Goal: Task Accomplishment & Management: Use online tool/utility

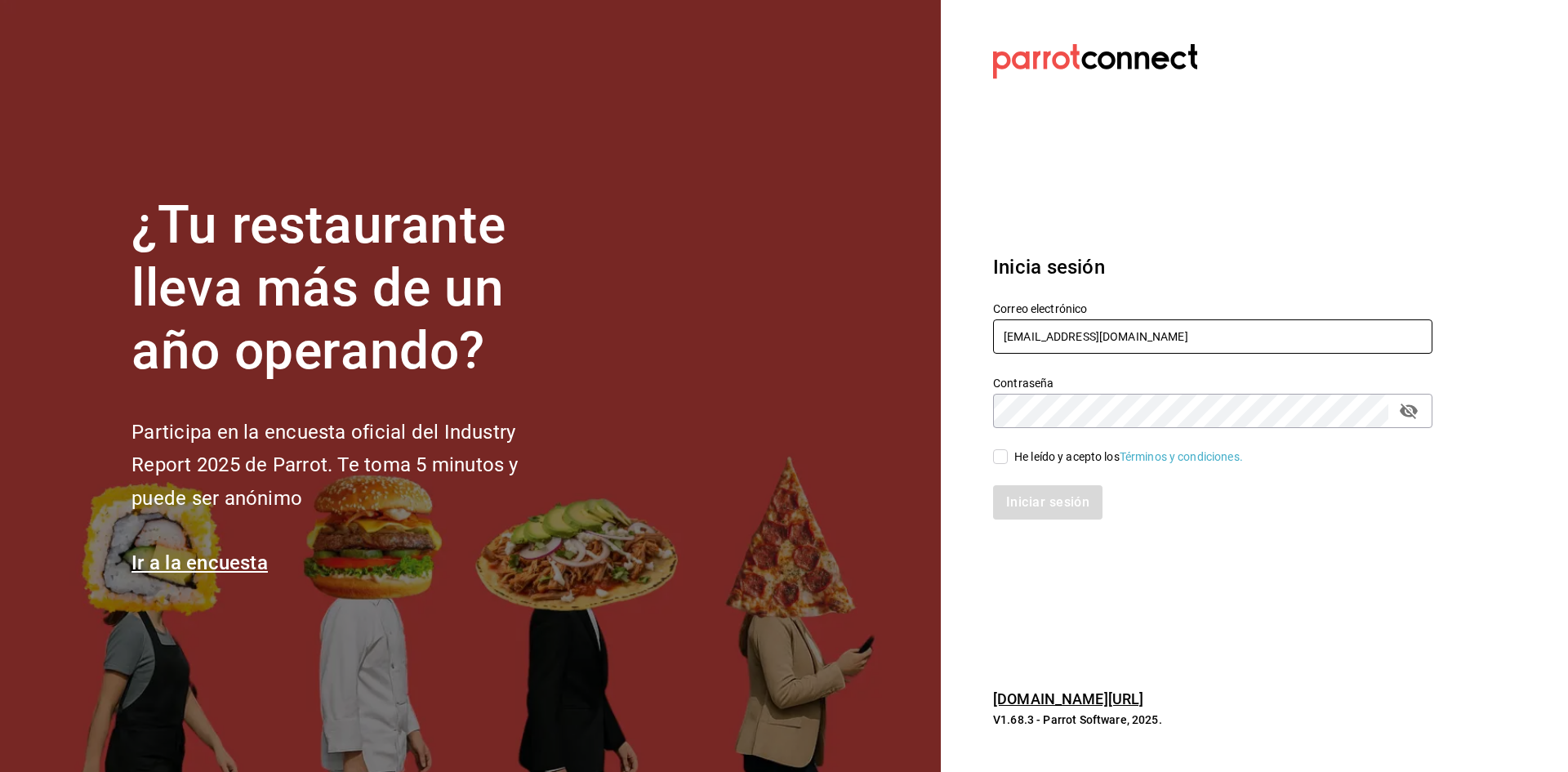
click at [1171, 343] on input "[EMAIL_ADDRESS][DOMAIN_NAME]" at bounding box center [1212, 336] width 439 height 34
click at [1046, 329] on input "[EMAIL_ADDRESS][DOMAIN_NAME]" at bounding box center [1212, 336] width 439 height 34
click at [1108, 334] on input "[EMAIL_ADDRESS][DOMAIN_NAME]" at bounding box center [1212, 336] width 439 height 34
click at [1109, 337] on input "[EMAIL_ADDRESS][DOMAIN_NAME]" at bounding box center [1212, 336] width 439 height 34
type input "[EMAIL_ADDRESS][DOMAIN_NAME]"
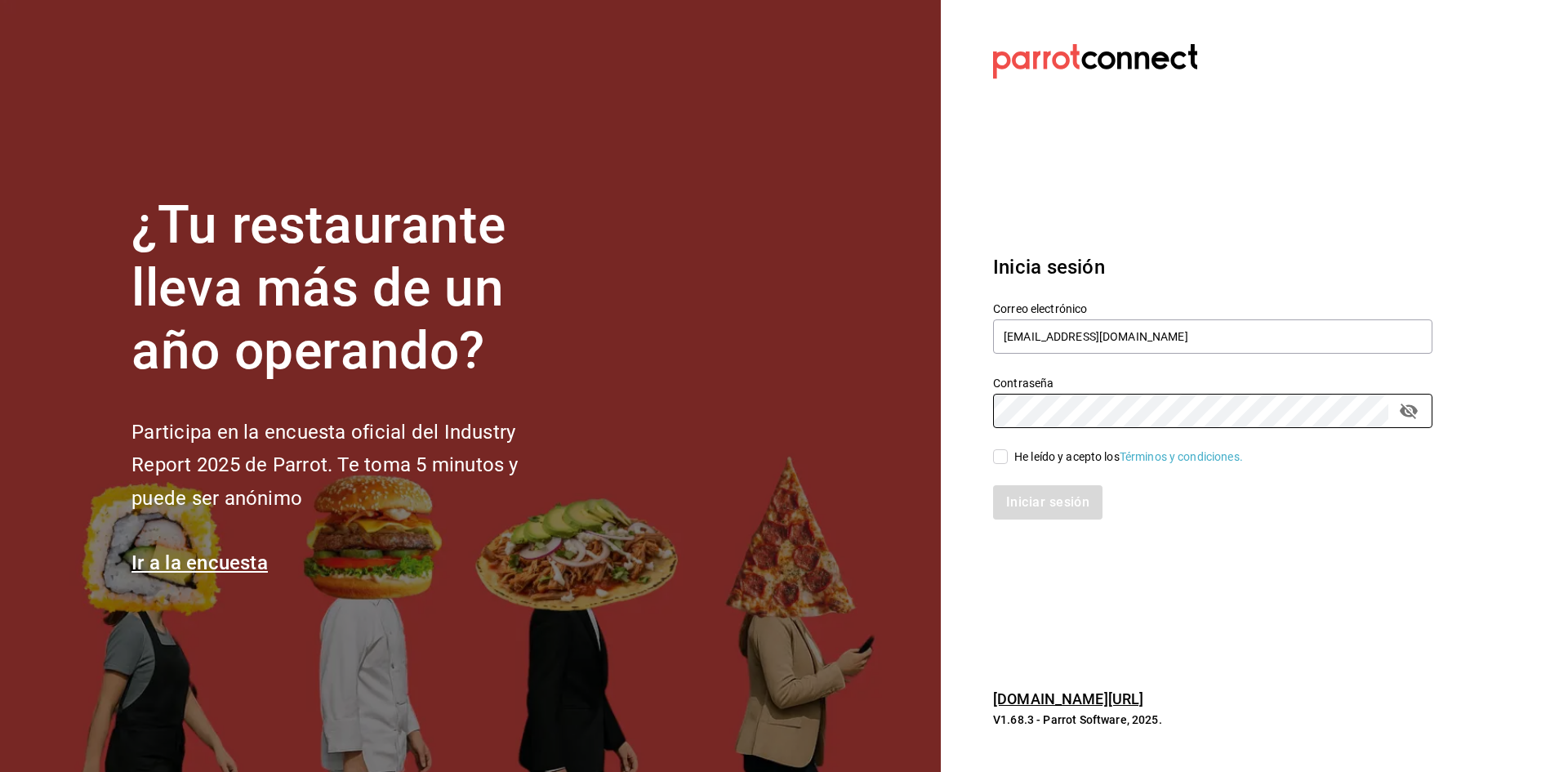
click at [1002, 456] on input "He leído y acepto los Términos y condiciones." at bounding box center [1000, 456] width 14 height 14
checkbox input "true"
click at [1084, 510] on button "Iniciar sesión" at bounding box center [1048, 502] width 111 height 34
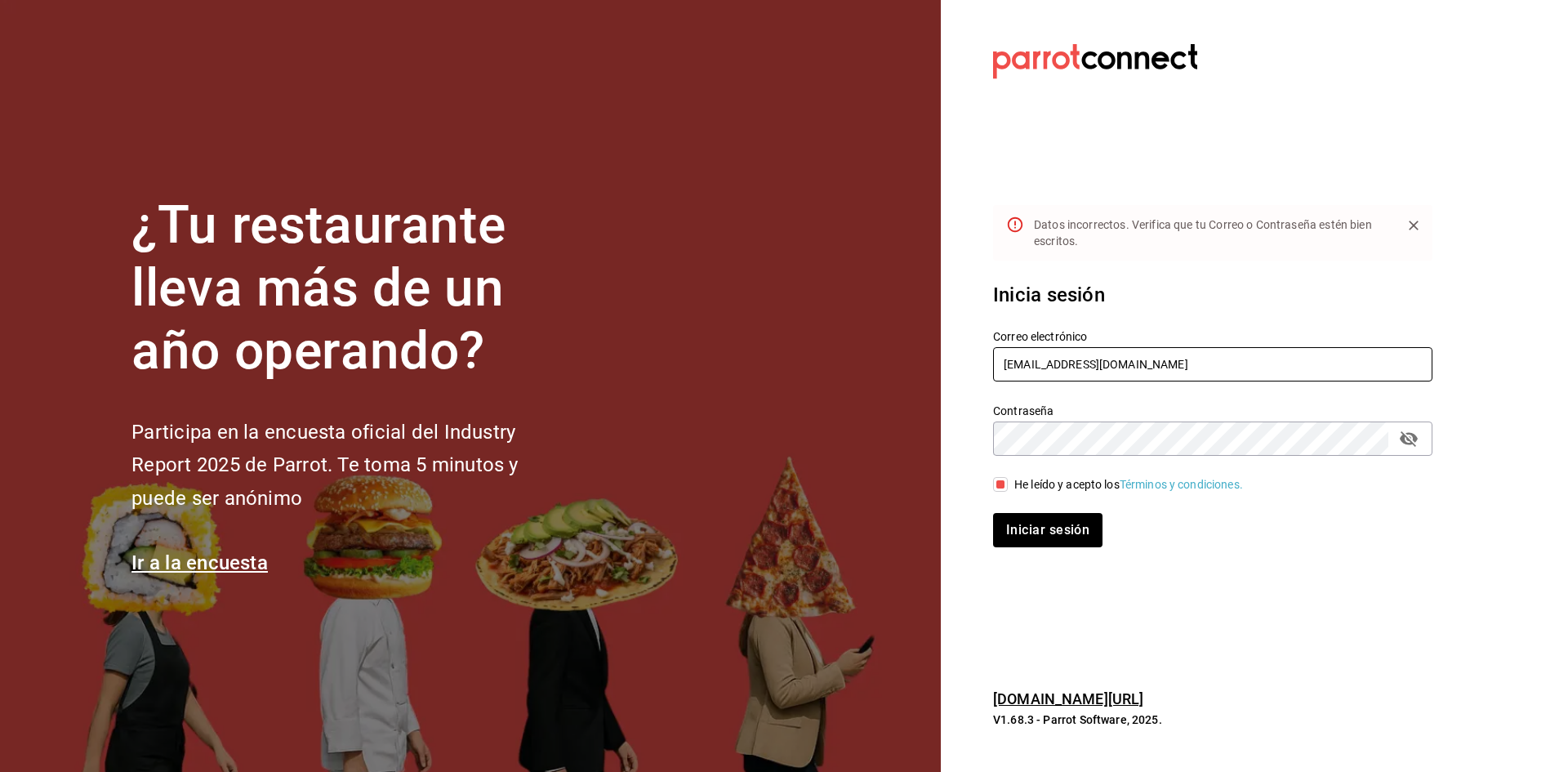
click at [1046, 366] on input "[EMAIL_ADDRESS][DOMAIN_NAME]" at bounding box center [1212, 364] width 439 height 34
type input "[EMAIL_ADDRESS][DOMAIN_NAME]"
click at [993, 513] on button "Iniciar sesión" at bounding box center [1047, 530] width 110 height 34
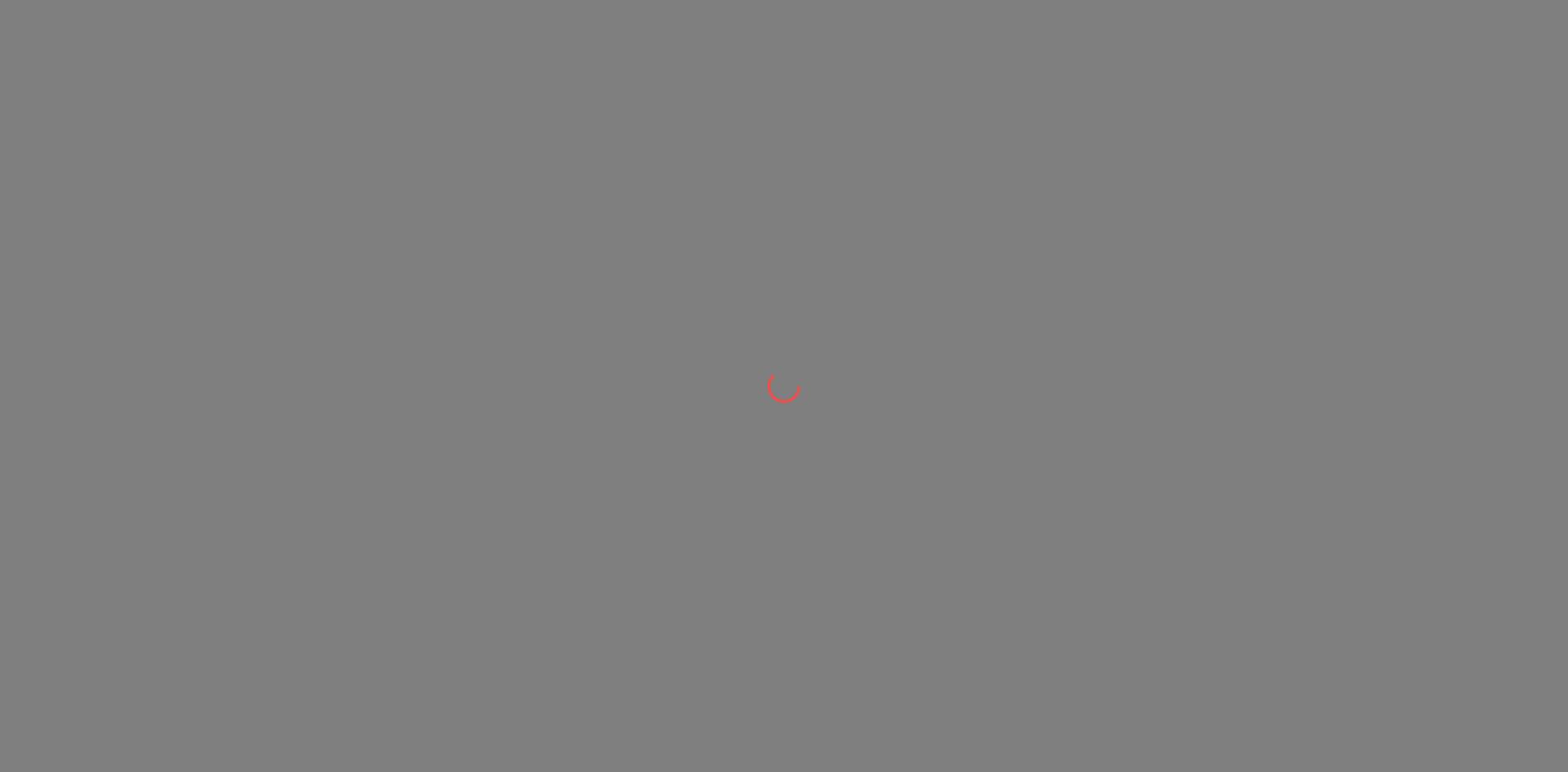
click at [1024, 503] on div at bounding box center [784, 386] width 1568 height 772
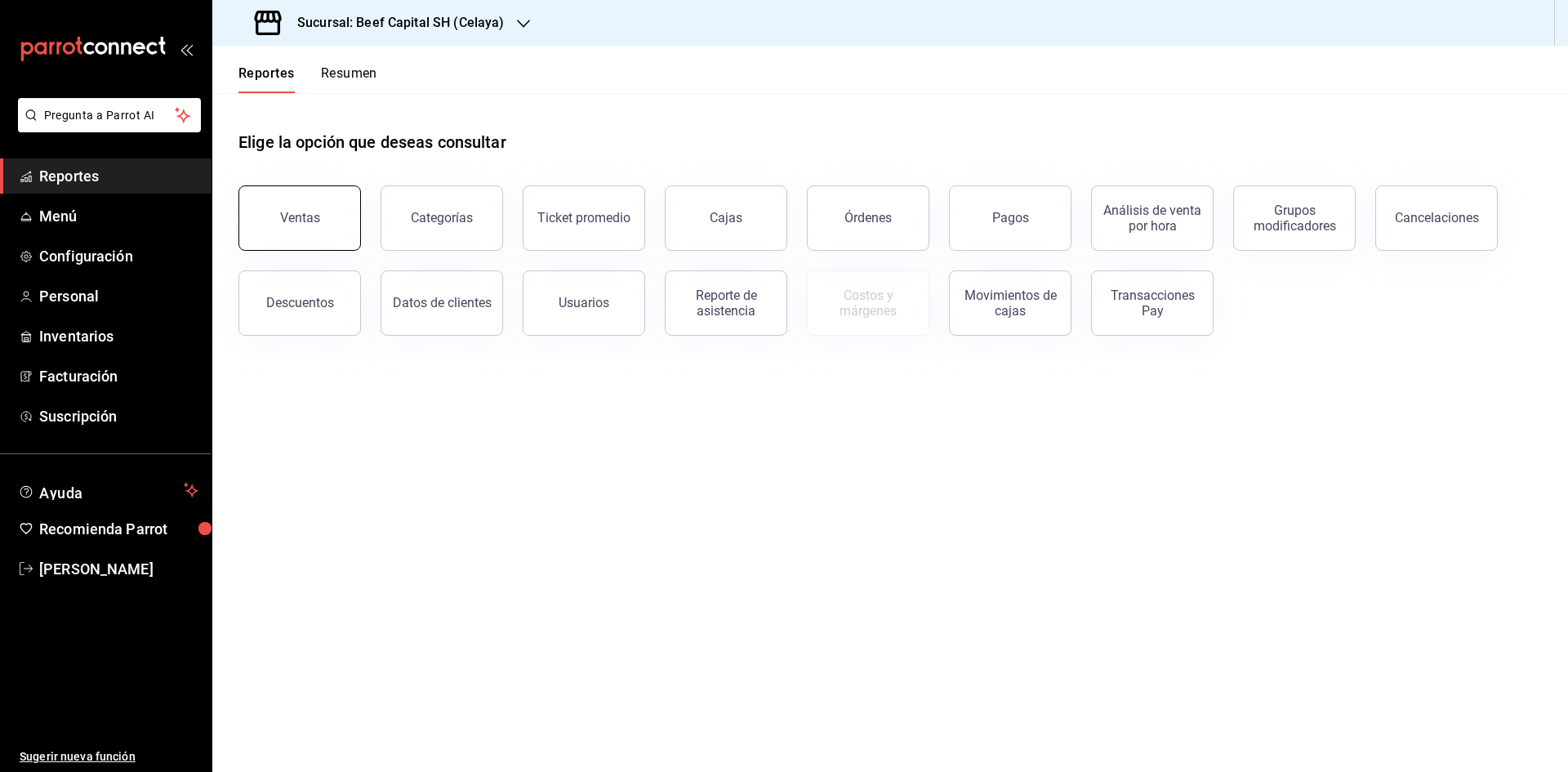
click at [289, 217] on div "Ventas" at bounding box center [300, 217] width 40 height 15
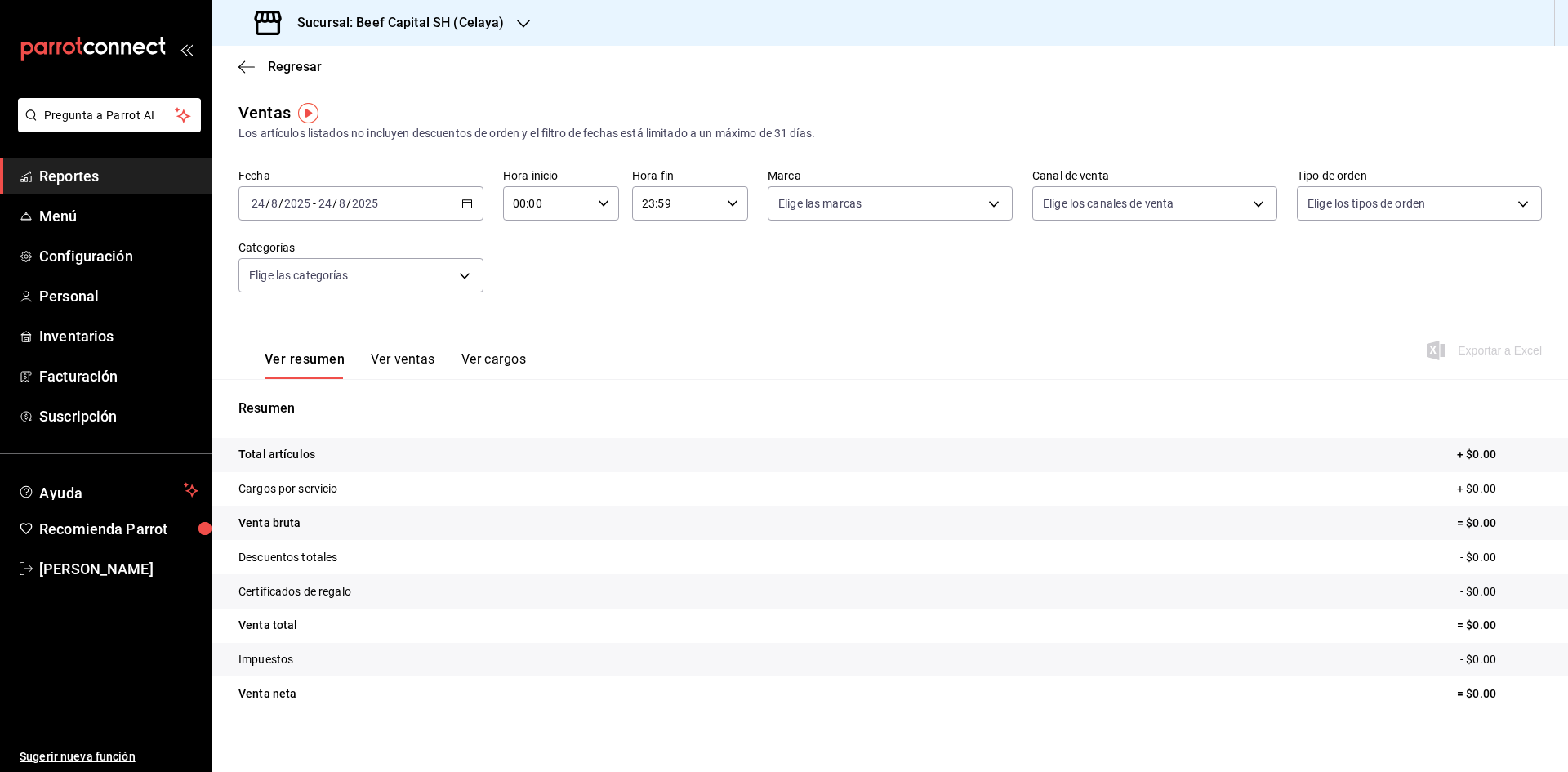
click at [471, 201] on div "2025-08-24 24 / 8 / 2025 - 2025-08-24 24 / 8 / 2025" at bounding box center [361, 203] width 245 height 34
click at [306, 317] on li "Semana actual" at bounding box center [316, 325] width 153 height 37
click at [462, 207] on \(Stroke\) "button" at bounding box center [467, 204] width 10 height 9
click at [302, 395] on span "Rango de fechas" at bounding box center [315, 400] width 127 height 17
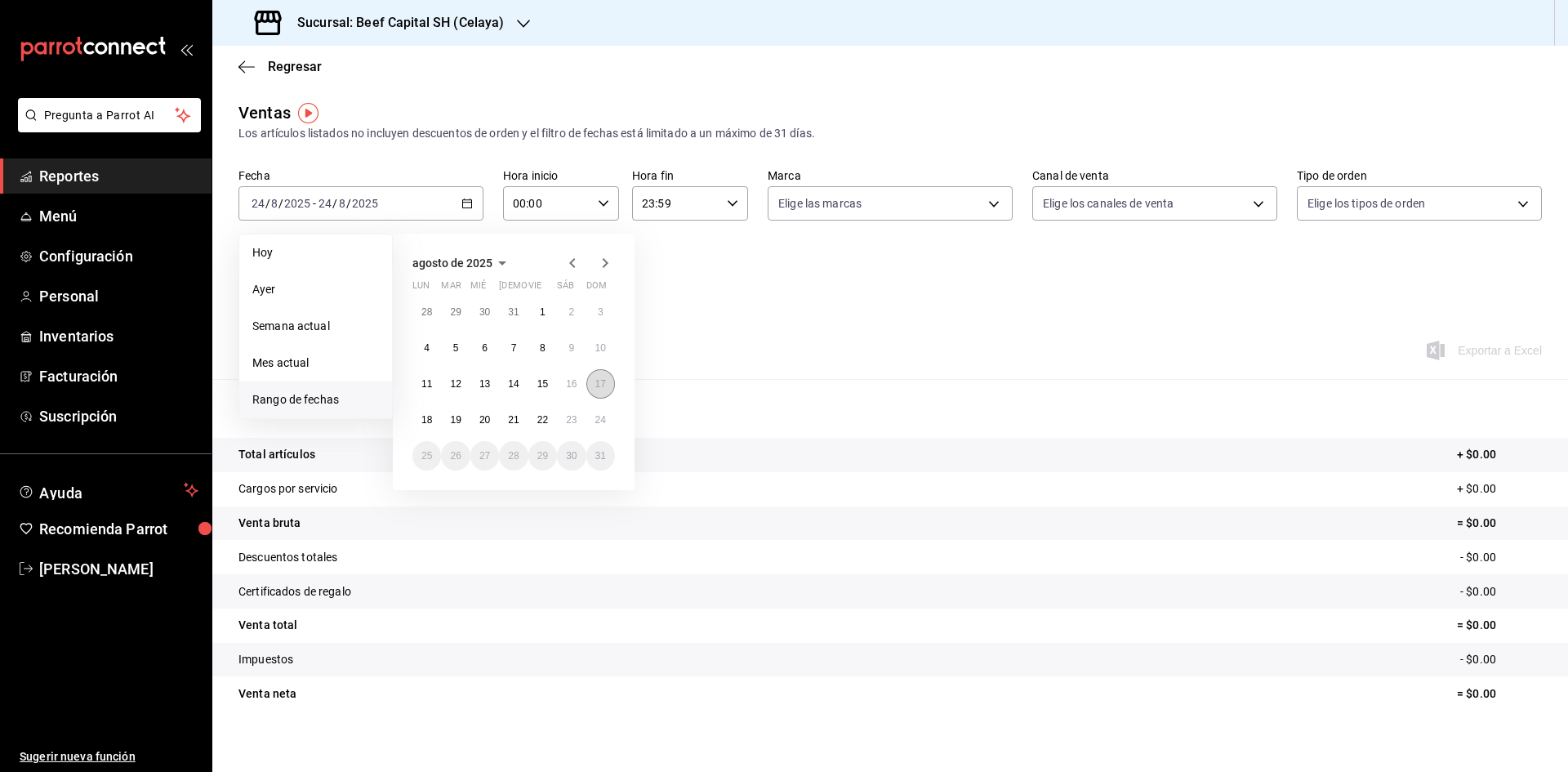
click at [604, 383] on abbr "17" at bounding box center [601, 383] width 10 height 11
click at [570, 418] on abbr "23" at bounding box center [571, 419] width 10 height 11
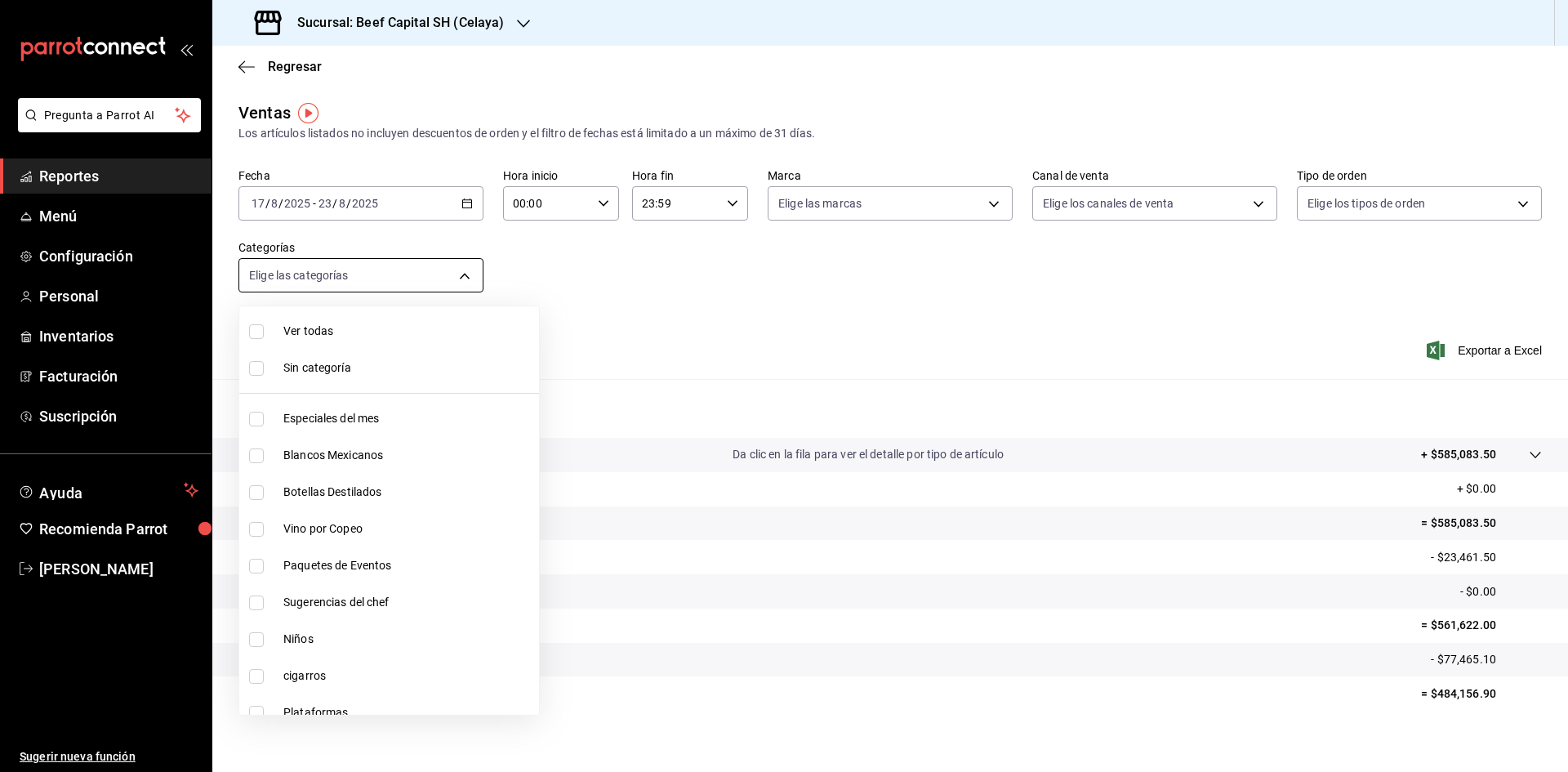
click at [457, 271] on body "Pregunta a Parrot AI Reportes Menú Configuración Personal Inventarios Facturaci…" at bounding box center [784, 386] width 1568 height 772
drag, startPoint x: 252, startPoint y: 414, endPoint x: 278, endPoint y: 414, distance: 26.0
click at [255, 415] on input "checkbox" at bounding box center [256, 419] width 14 height 14
checkbox input "true"
type input "ff0942d4-a114-4278-bf43-4291bef7f875"
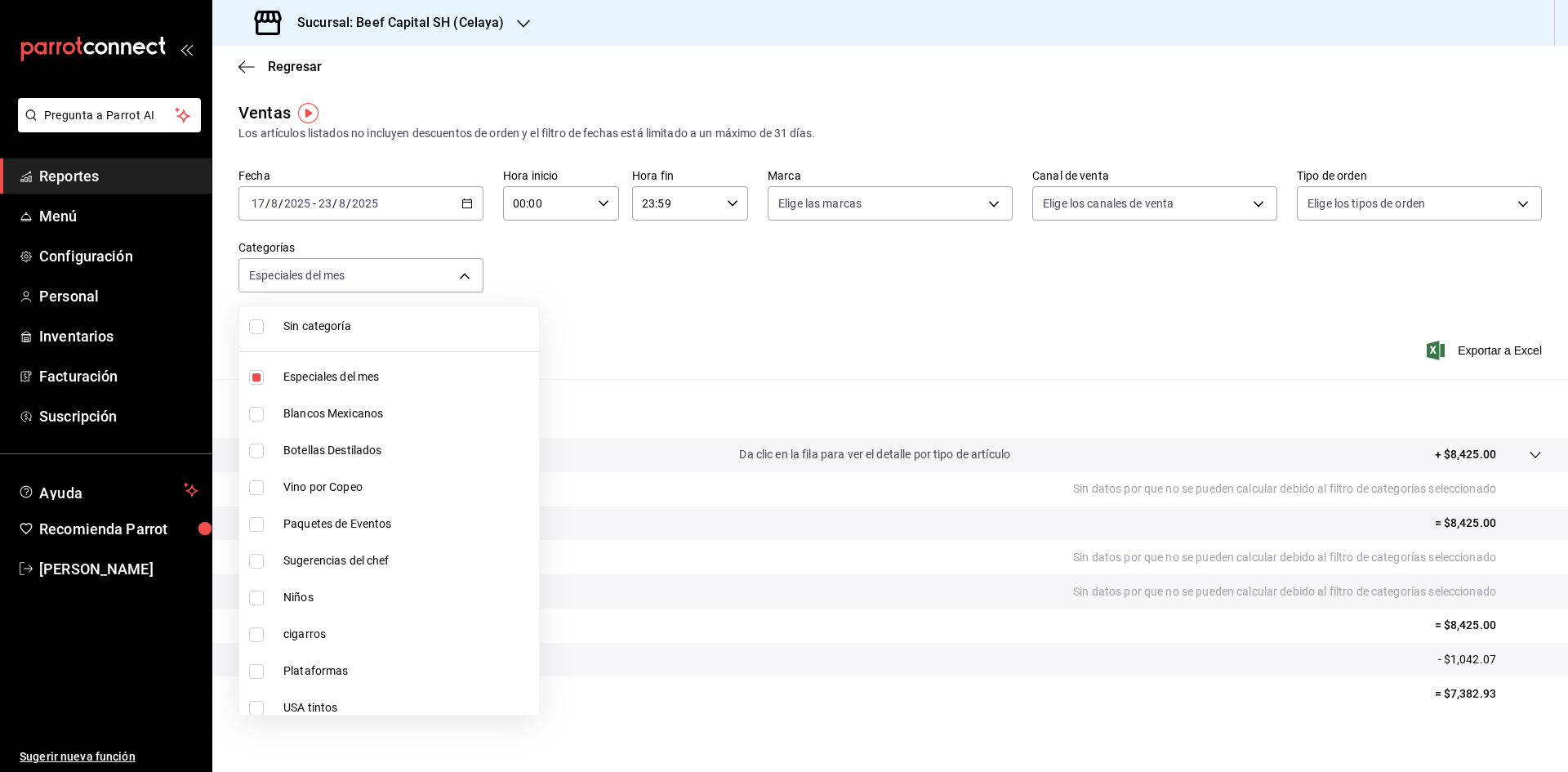
scroll to position [82, 0]
click at [263, 517] on input "checkbox" at bounding box center [256, 521] width 14 height 14
checkbox input "true"
type input "ff0942d4-a114-4278-bf43-4291bef7f875,97cad52b-a850-43e5-8d4c-d7aed6c09922"
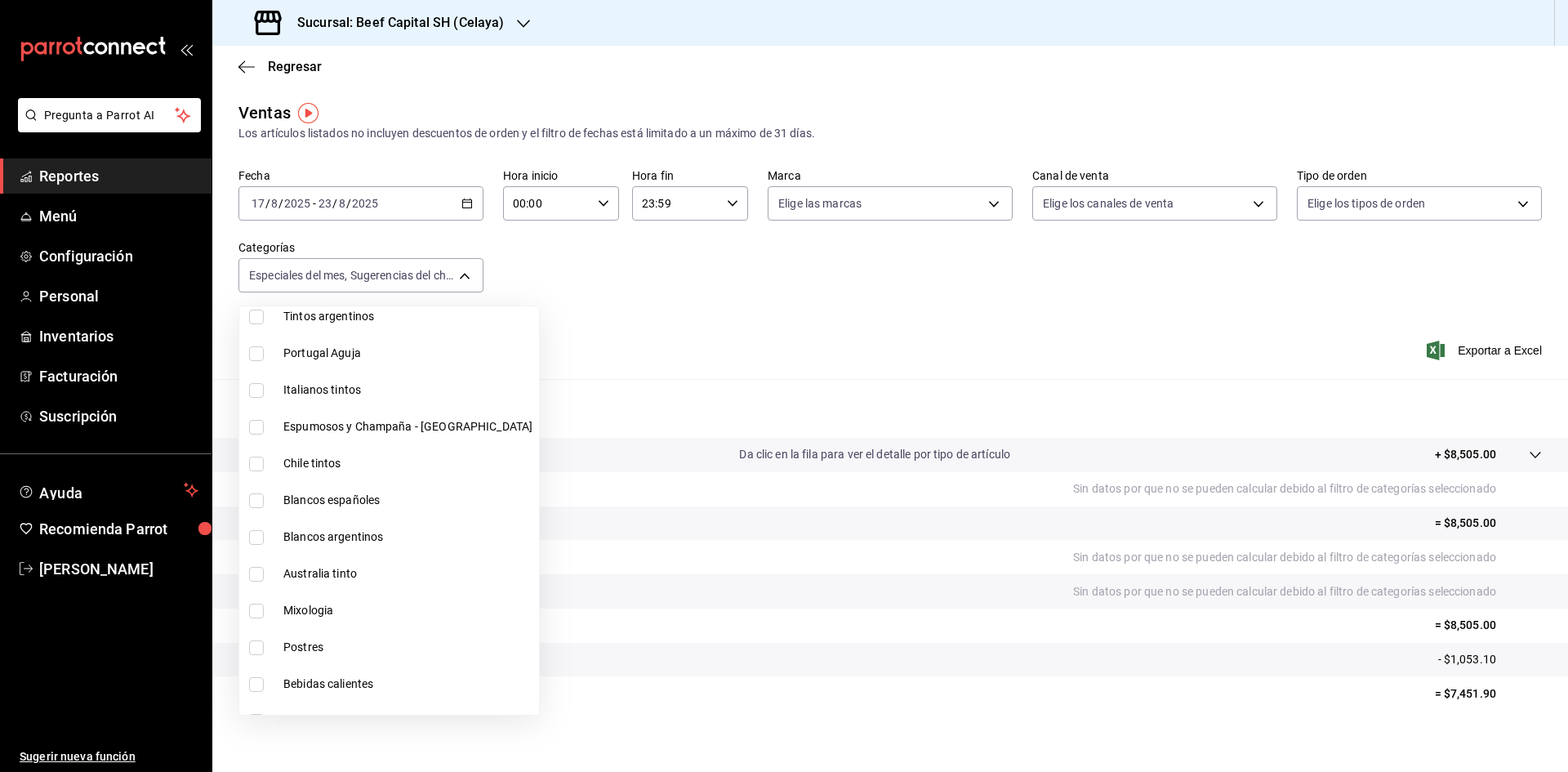
scroll to position [572, 0]
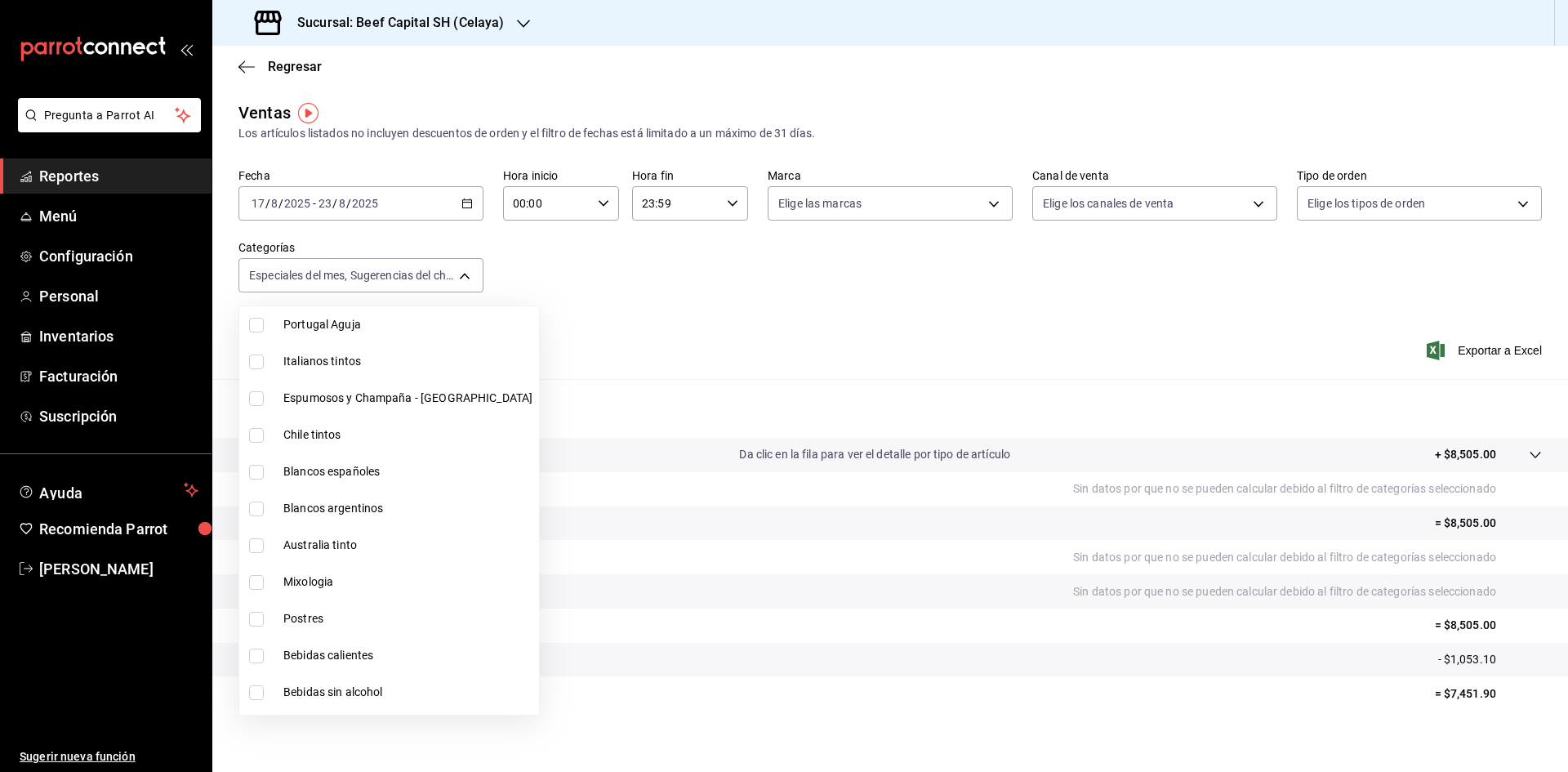
click at [257, 619] on input "checkbox" at bounding box center [256, 618] width 14 height 14
checkbox input "true"
type input "ff0942d4-a114-4278-bf43-4291bef7f875,97cad52b-a850-43e5-8d4c-d7aed6c09922,2bfad…"
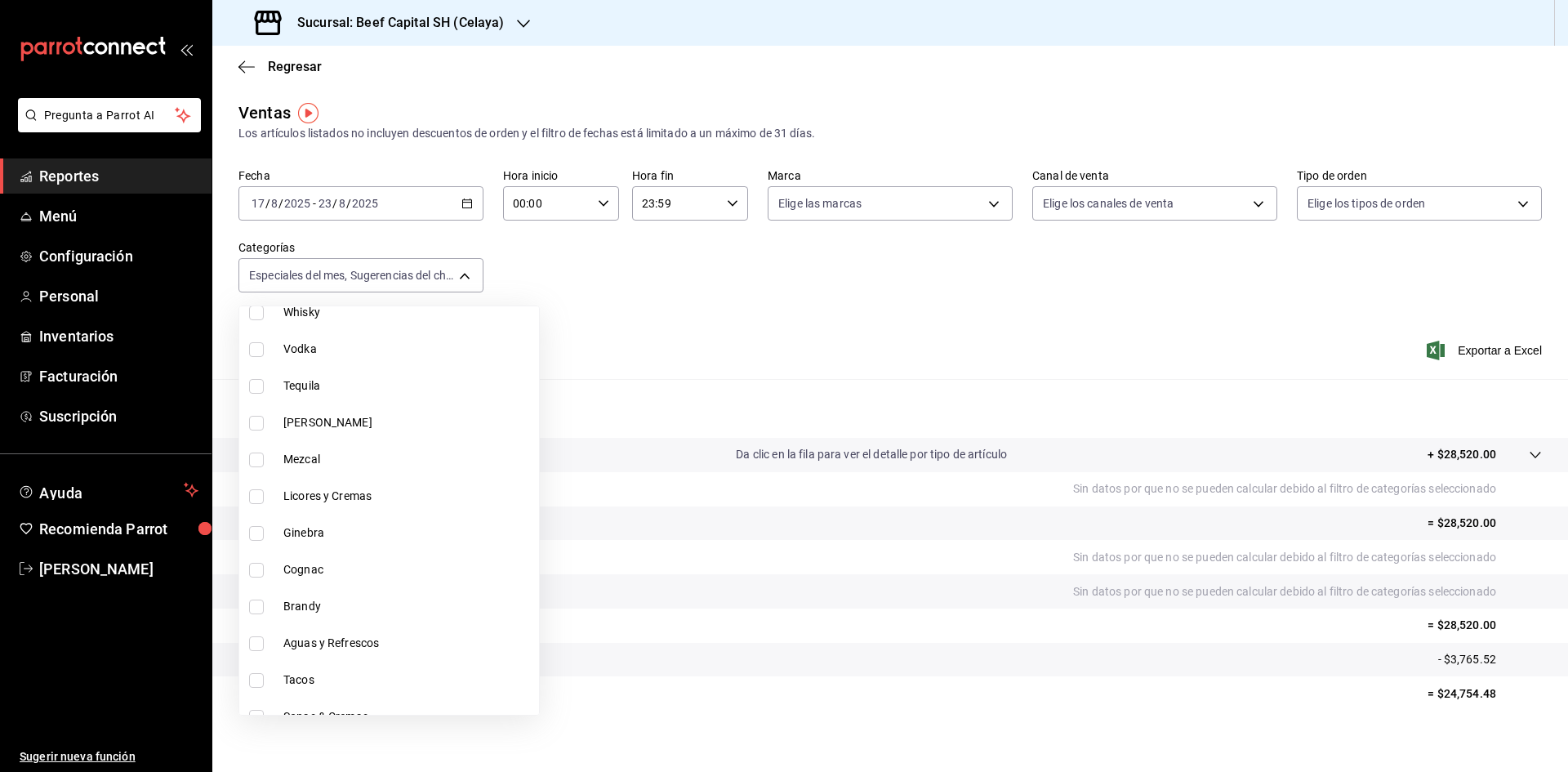
scroll to position [1143, 0]
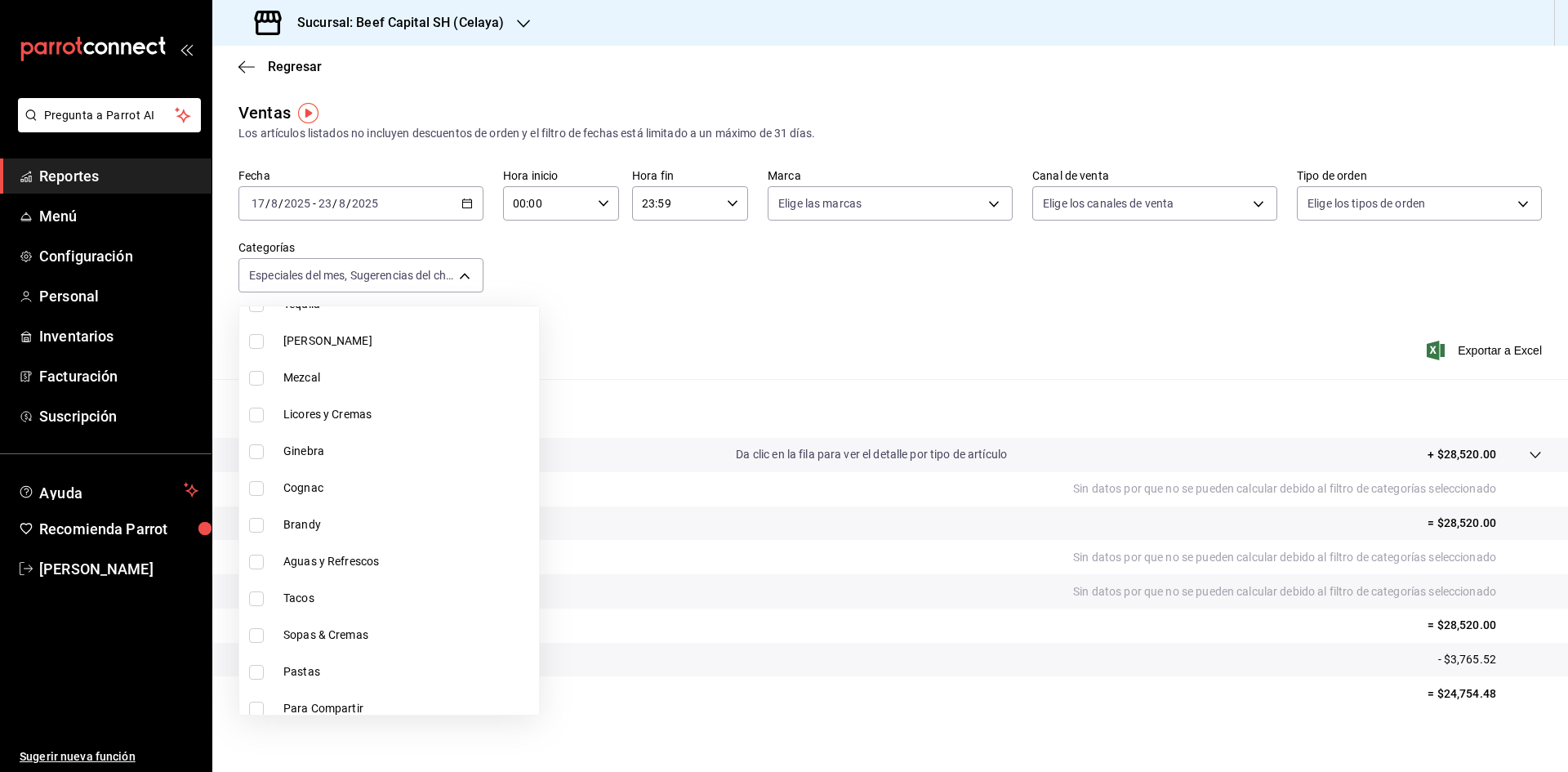
click at [257, 595] on input "checkbox" at bounding box center [256, 598] width 14 height 14
checkbox input "true"
type input "ff0942d4-a114-4278-bf43-4291bef7f875,97cad52b-a850-43e5-8d4c-d7aed6c09922,2bfad…"
click at [254, 668] on input "checkbox" at bounding box center [256, 672] width 14 height 14
checkbox input "true"
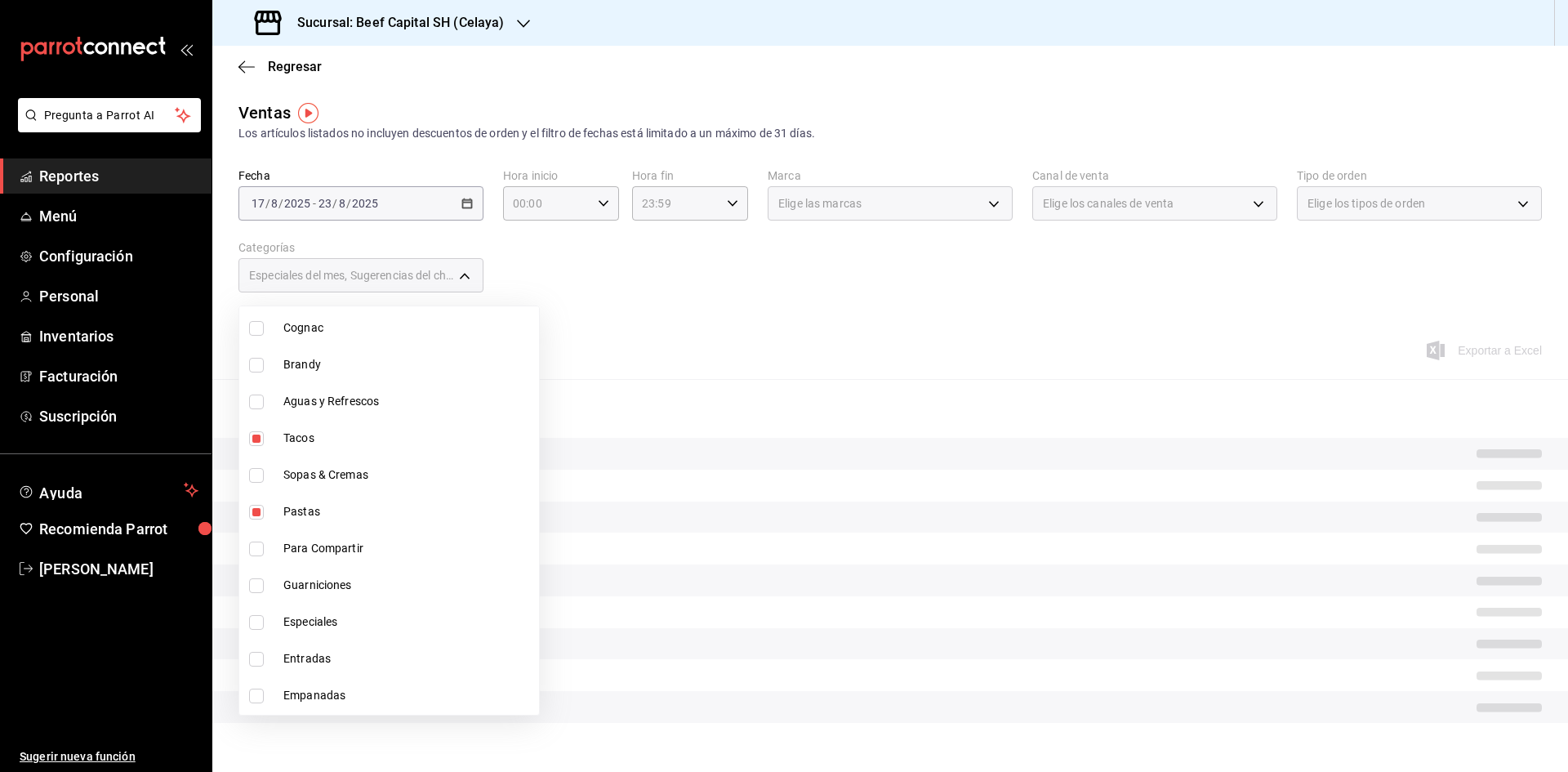
scroll to position [1306, 0]
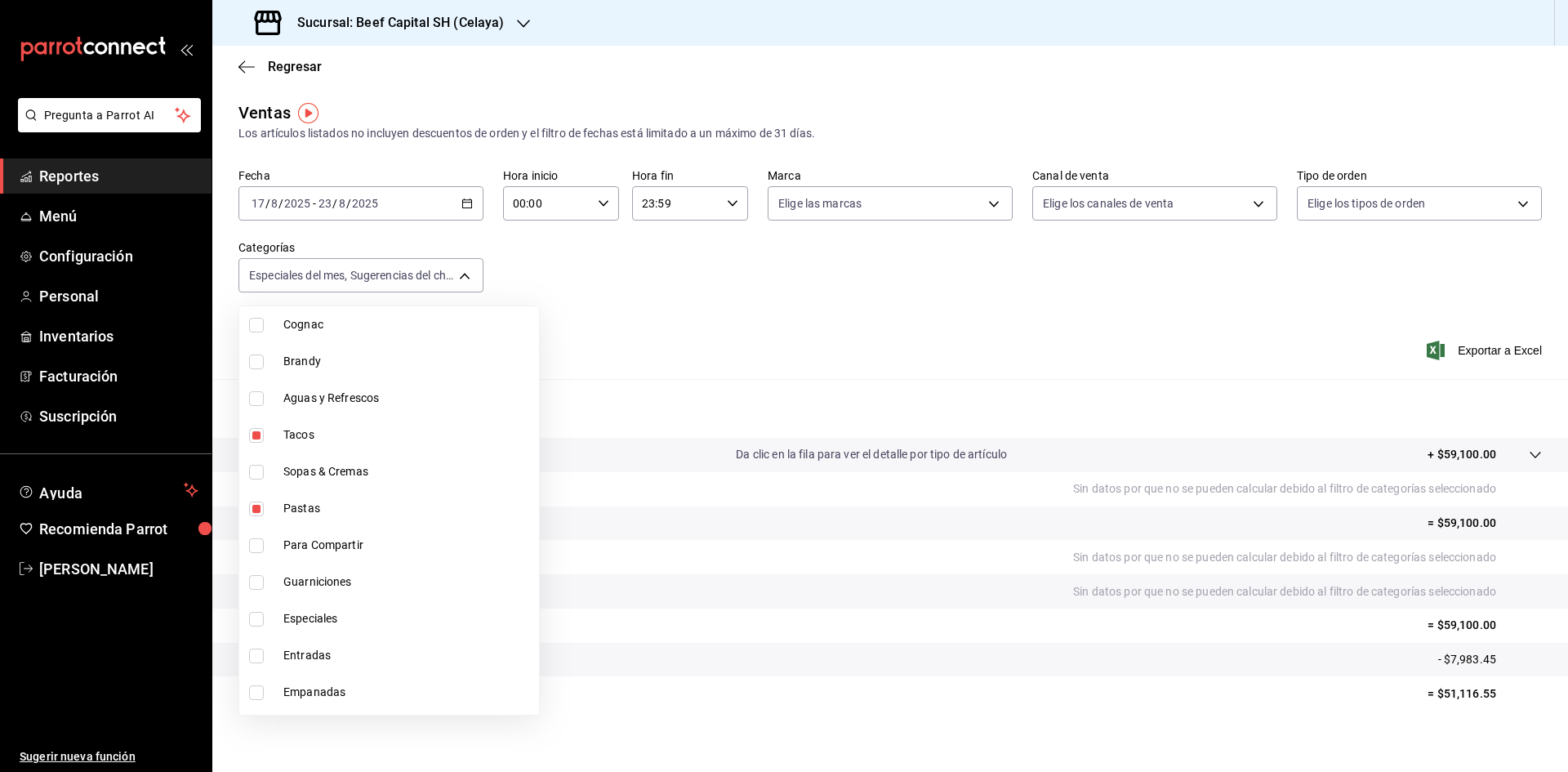
click at [248, 541] on li "Para Compartir" at bounding box center [389, 544] width 300 height 37
type input "ff0942d4-a114-4278-bf43-4291bef7f875,97cad52b-a850-43e5-8d4c-d7aed6c09922,2bfad…"
checkbox input "true"
click at [258, 617] on input "checkbox" at bounding box center [256, 618] width 14 height 14
checkbox input "true"
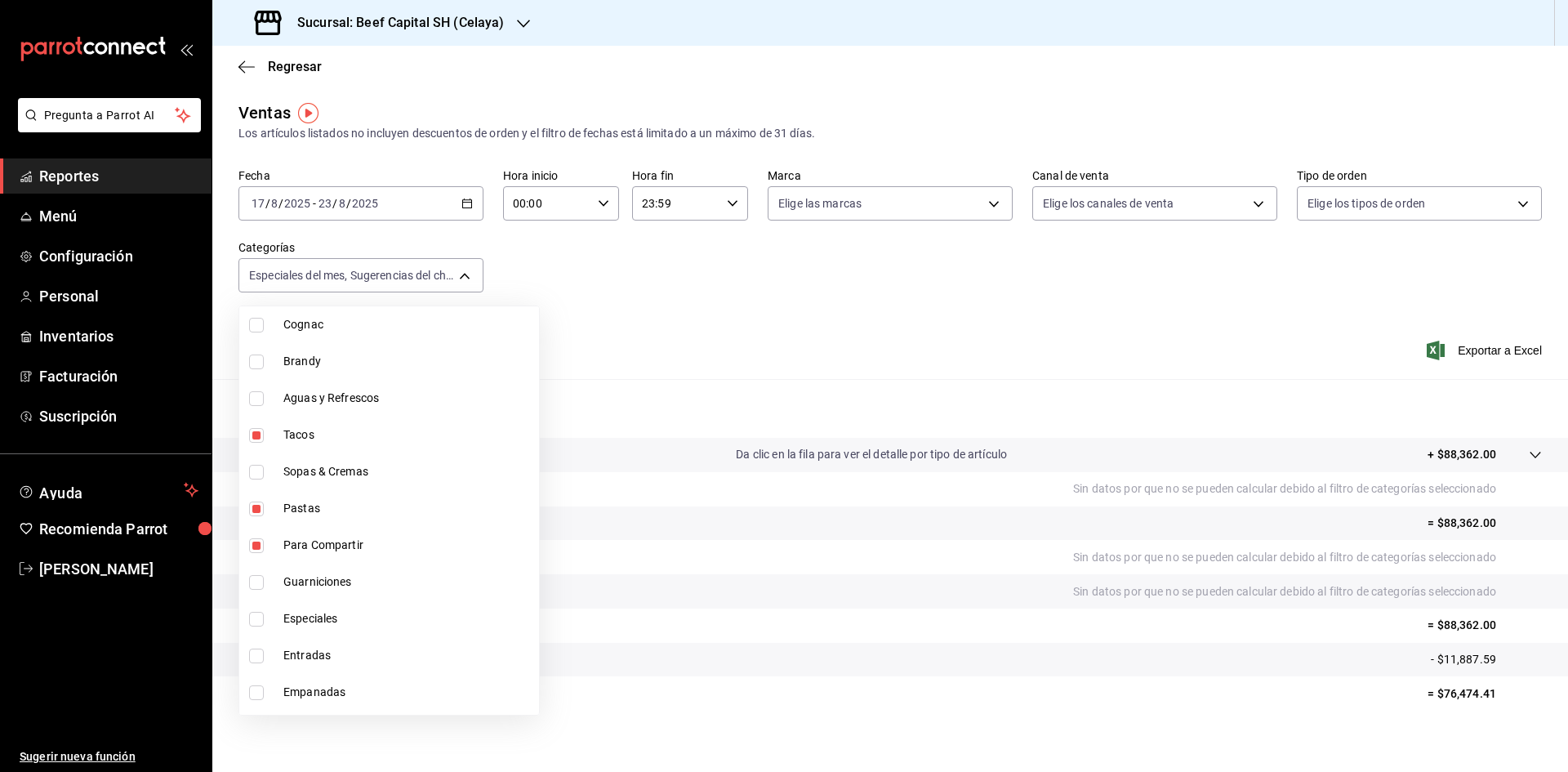
type input "ff0942d4-a114-4278-bf43-4291bef7f875,97cad52b-a850-43e5-8d4c-d7aed6c09922,2bfad…"
click at [255, 650] on input "checkbox" at bounding box center [256, 655] width 14 height 14
checkbox input "true"
type input "ff0942d4-a114-4278-bf43-4291bef7f875,97cad52b-a850-43e5-8d4c-d7aed6c09922,2bfad…"
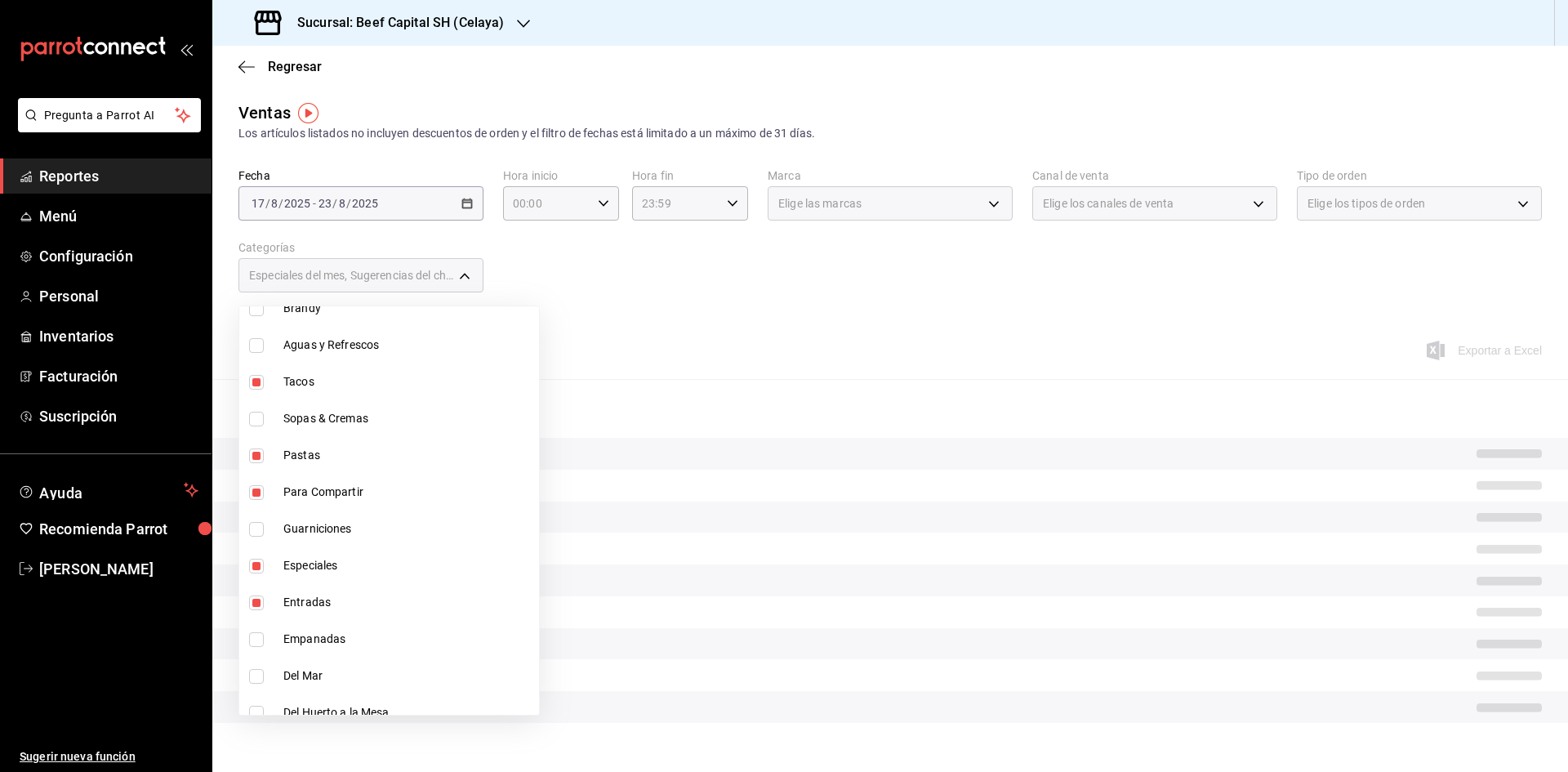
scroll to position [1389, 0]
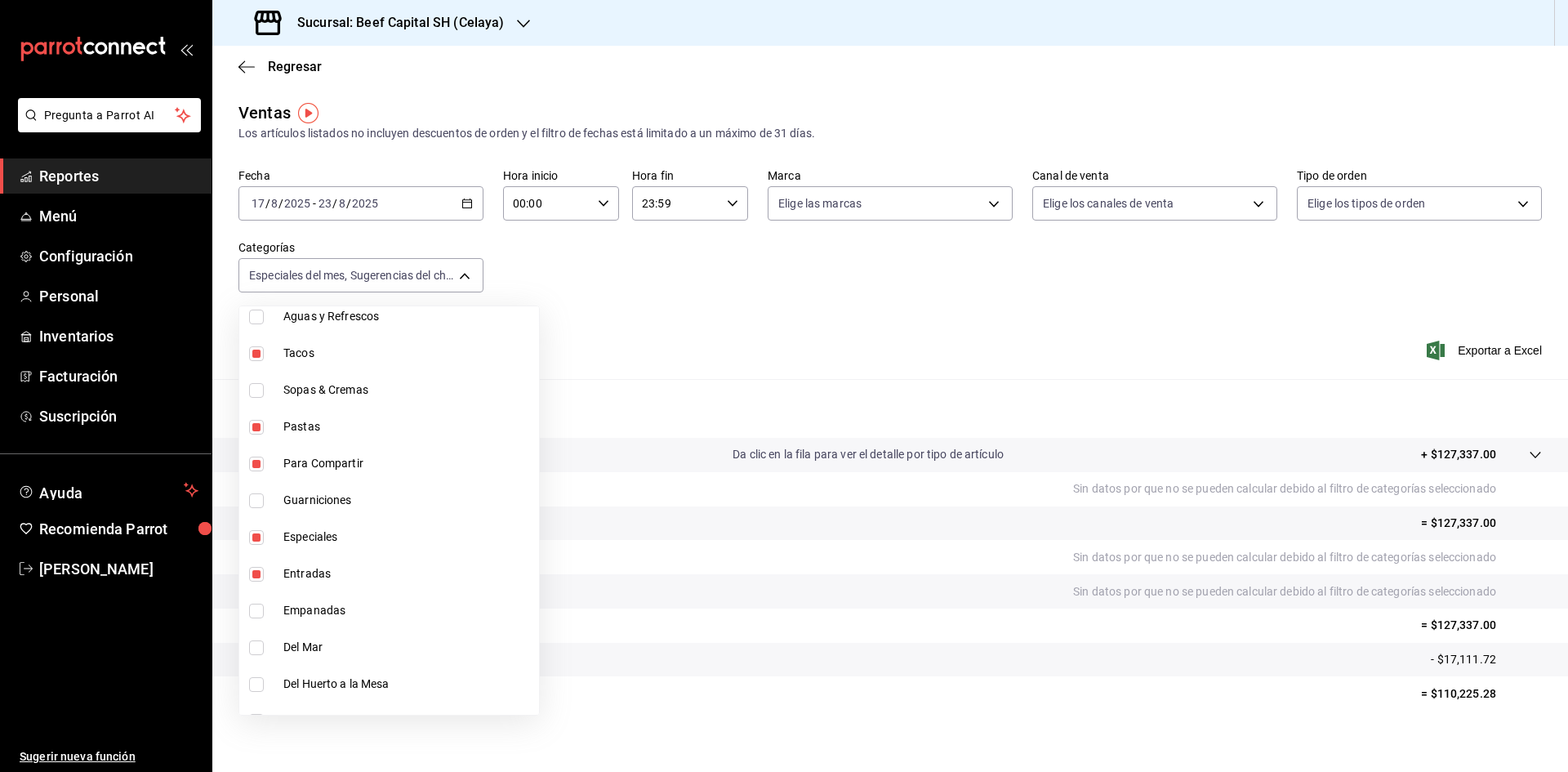
click at [256, 610] on input "checkbox" at bounding box center [256, 611] width 14 height 14
checkbox input "true"
type input "ff0942d4-a114-4278-bf43-4291bef7f875,97cad52b-a850-43e5-8d4c-d7aed6c09922,2bfad…"
click at [256, 644] on input "checkbox" at bounding box center [256, 647] width 14 height 14
checkbox input "true"
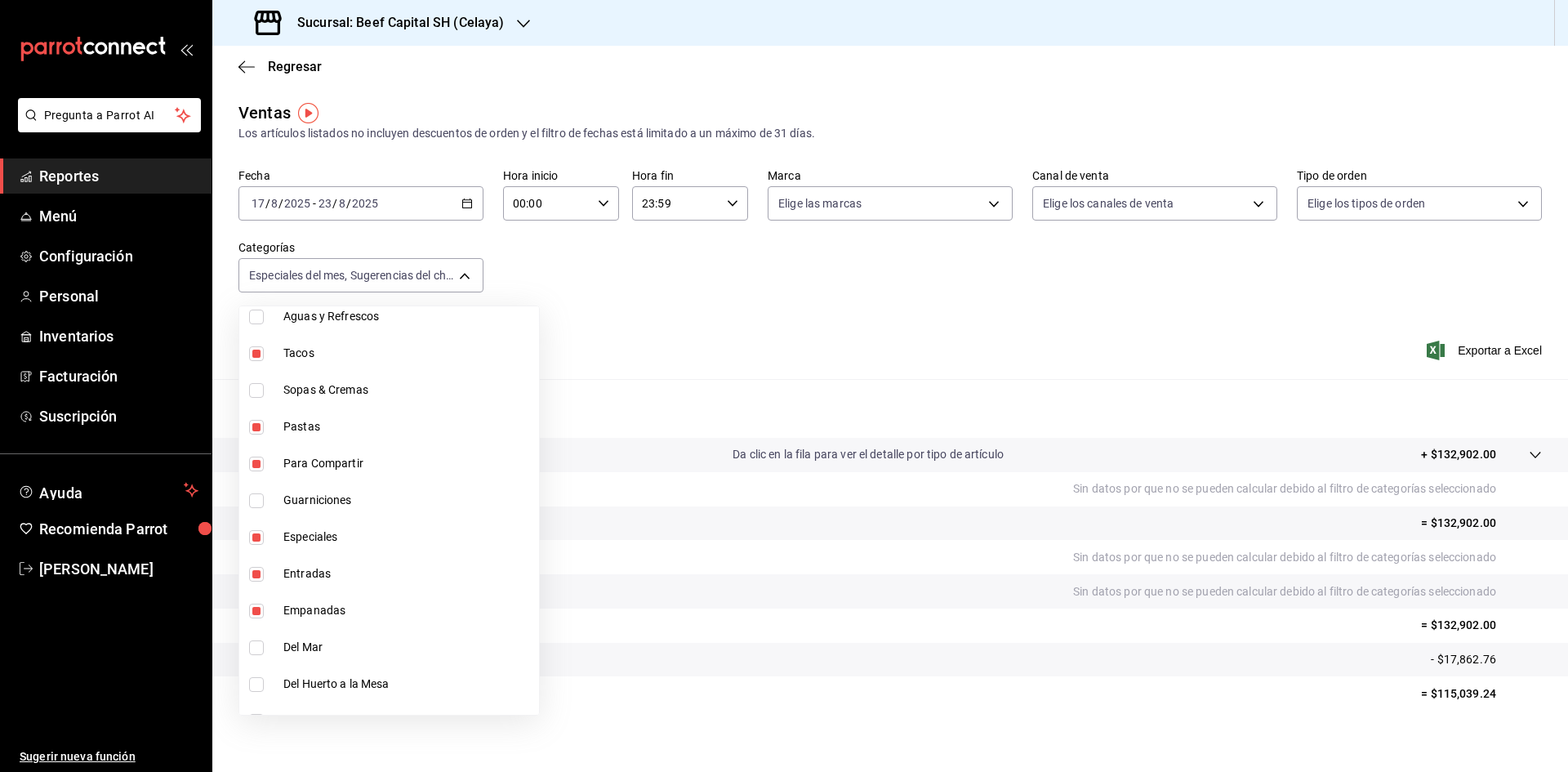
type input "ff0942d4-a114-4278-bf43-4291bef7f875,97cad52b-a850-43e5-8d4c-d7aed6c09922,2bfad…"
click at [259, 677] on input "checkbox" at bounding box center [256, 684] width 14 height 14
checkbox input "true"
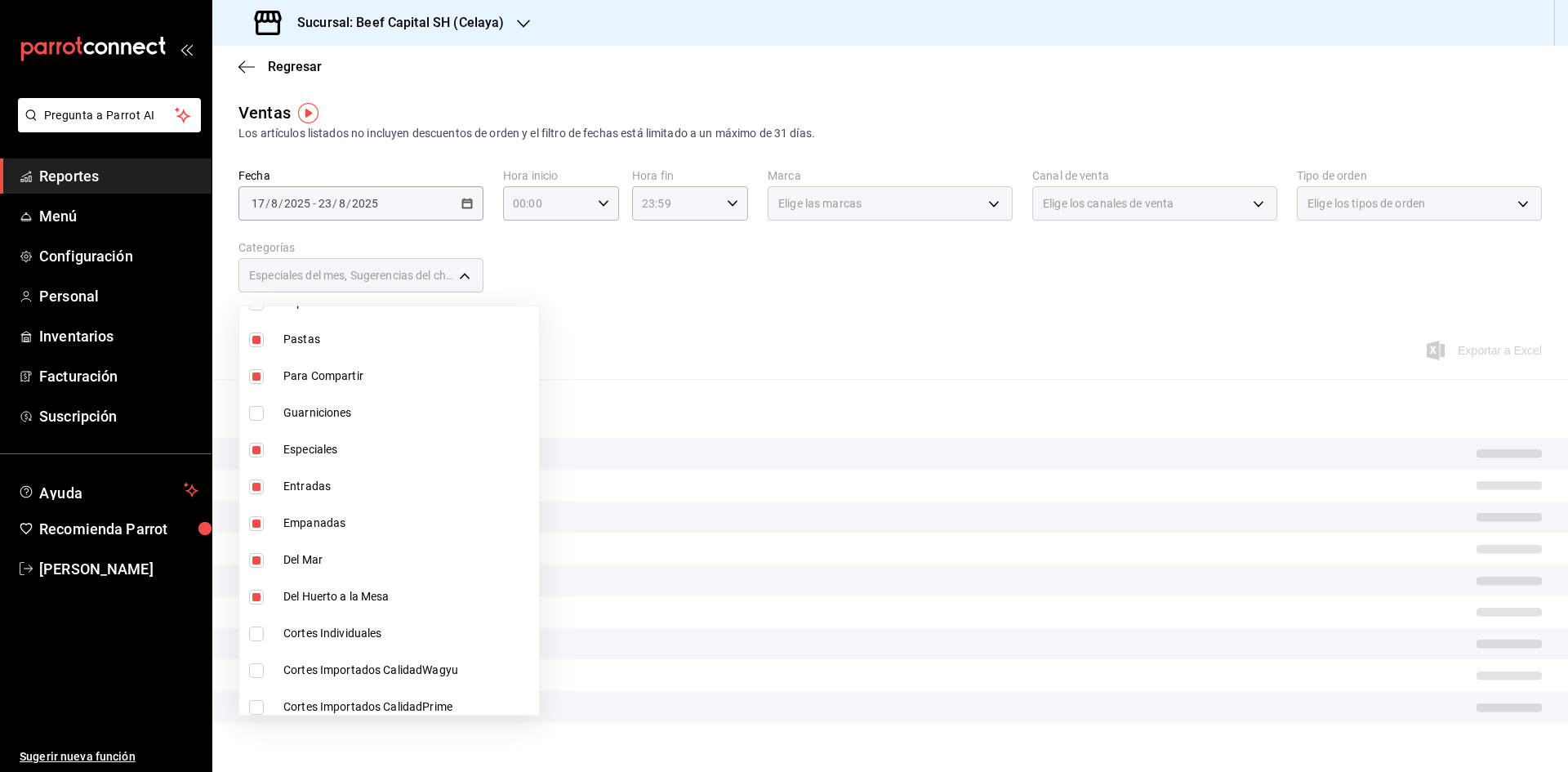
scroll to position [1486, 0]
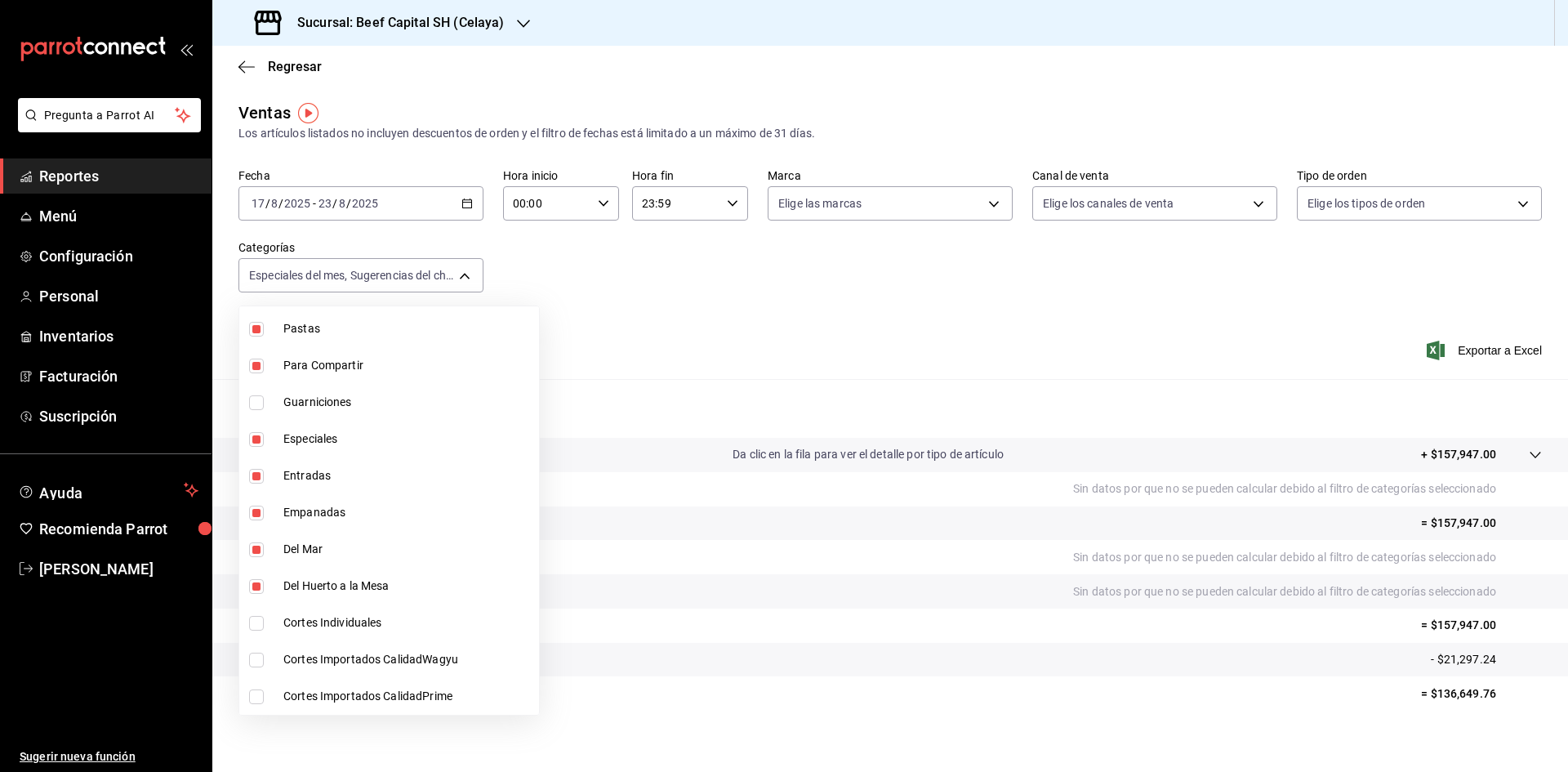
click at [248, 601] on li "Del Huerto a la Mesa" at bounding box center [389, 585] width 300 height 37
type input "ff0942d4-a114-4278-bf43-4291bef7f875,97cad52b-a850-43e5-8d4c-d7aed6c09922,2bfad…"
checkbox input "false"
click at [268, 568] on li "Del Huerto a la Mesa" at bounding box center [389, 585] width 300 height 37
type input "ff0942d4-a114-4278-bf43-4291bef7f875,97cad52b-a850-43e5-8d4c-d7aed6c09922,2bfad…"
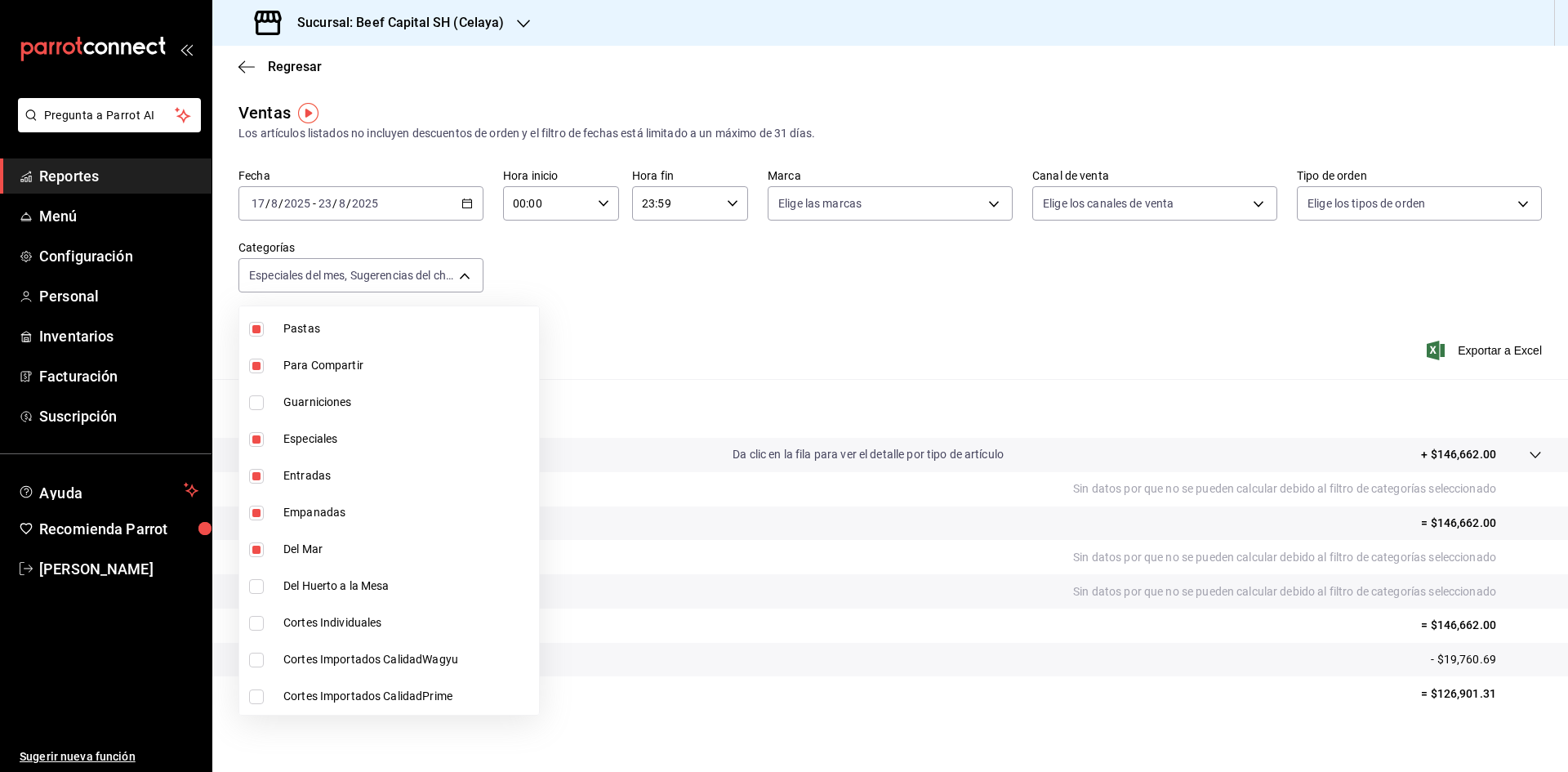
checkbox input "true"
click at [255, 623] on input "checkbox" at bounding box center [256, 623] width 14 height 14
checkbox input "true"
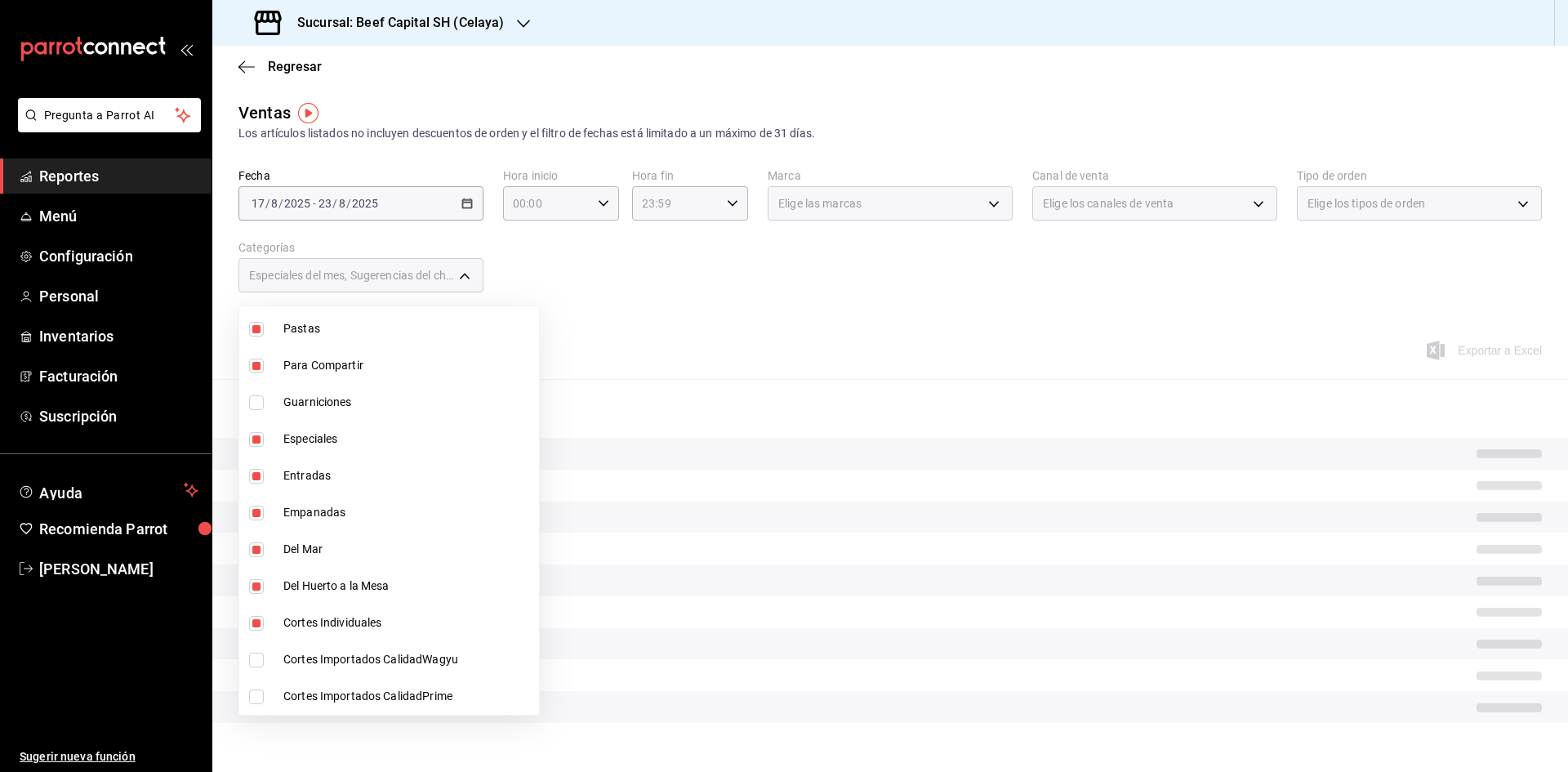
click at [257, 646] on li "Cortes Importados CalidadWagyu" at bounding box center [389, 659] width 300 height 37
type input "ff0942d4-a114-4278-bf43-4291bef7f875,97cad52b-a850-43e5-8d4c-d7aed6c09922,2bfad…"
checkbox input "true"
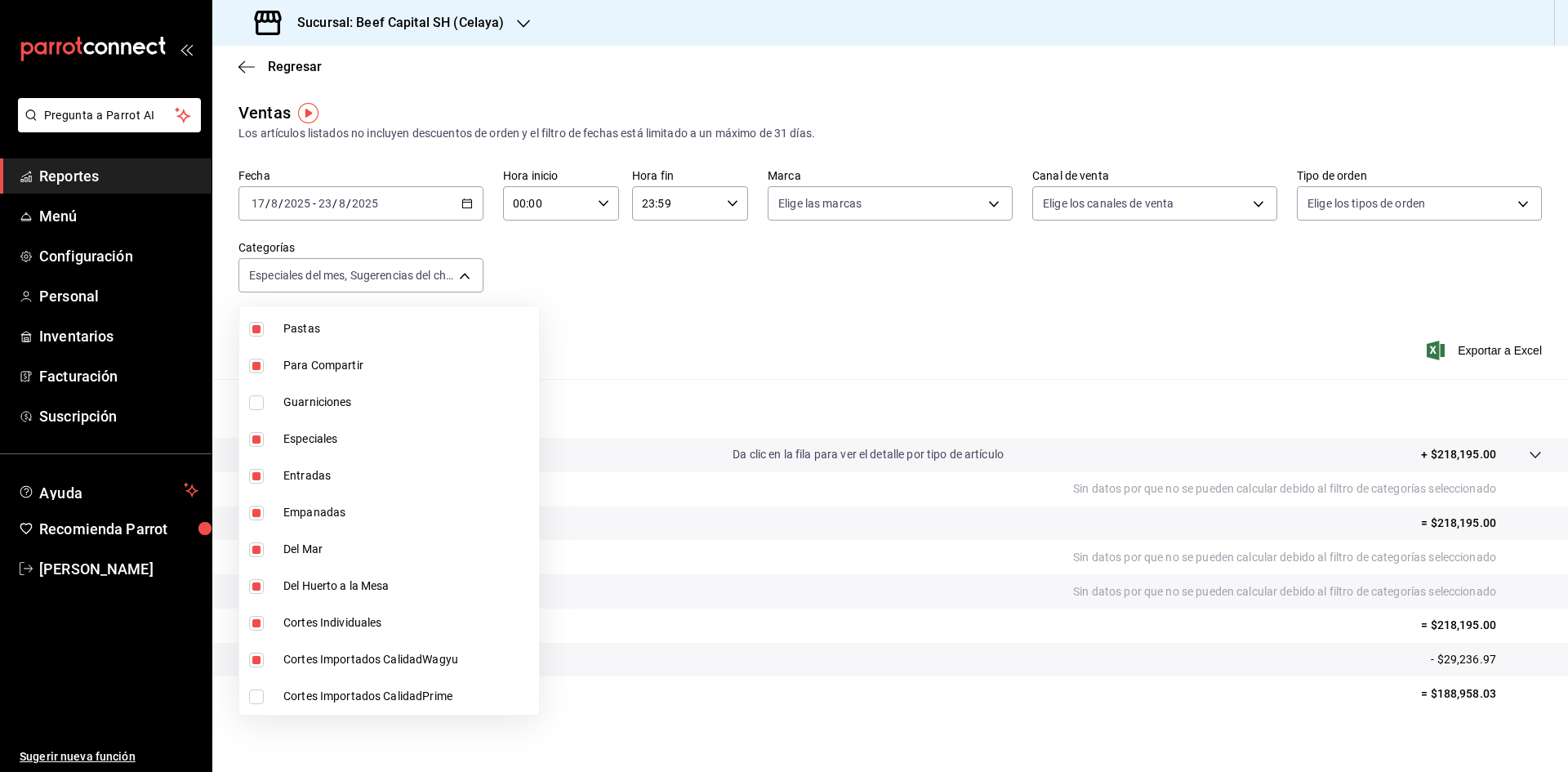
click at [265, 695] on label at bounding box center [259, 696] width 21 height 14
click at [264, 695] on input "checkbox" at bounding box center [256, 696] width 14 height 14
checkbox input "false"
type input "ff0942d4-a114-4278-bf43-4291bef7f875,97cad52b-a850-43e5-8d4c-d7aed6c09922,2bfad…"
drag, startPoint x: 253, startPoint y: 692, endPoint x: 265, endPoint y: 688, distance: 12.6
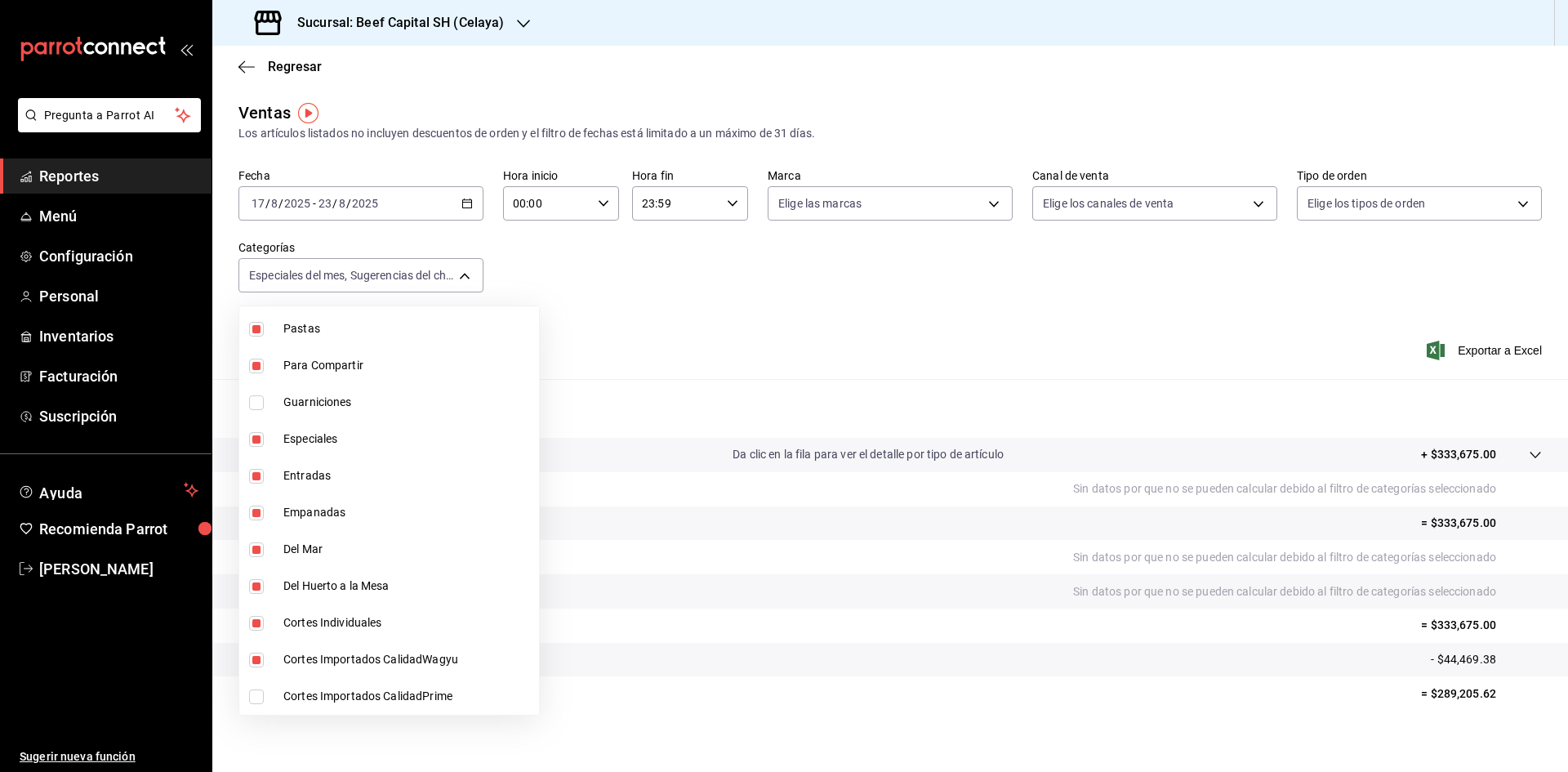
click at [253, 691] on input "checkbox" at bounding box center [256, 696] width 14 height 14
checkbox input "true"
type input "ff0942d4-a114-4278-bf43-4291bef7f875,97cad52b-a850-43e5-8d4c-d7aed6c09922,2bfad…"
click at [1450, 347] on div at bounding box center [784, 386] width 1568 height 772
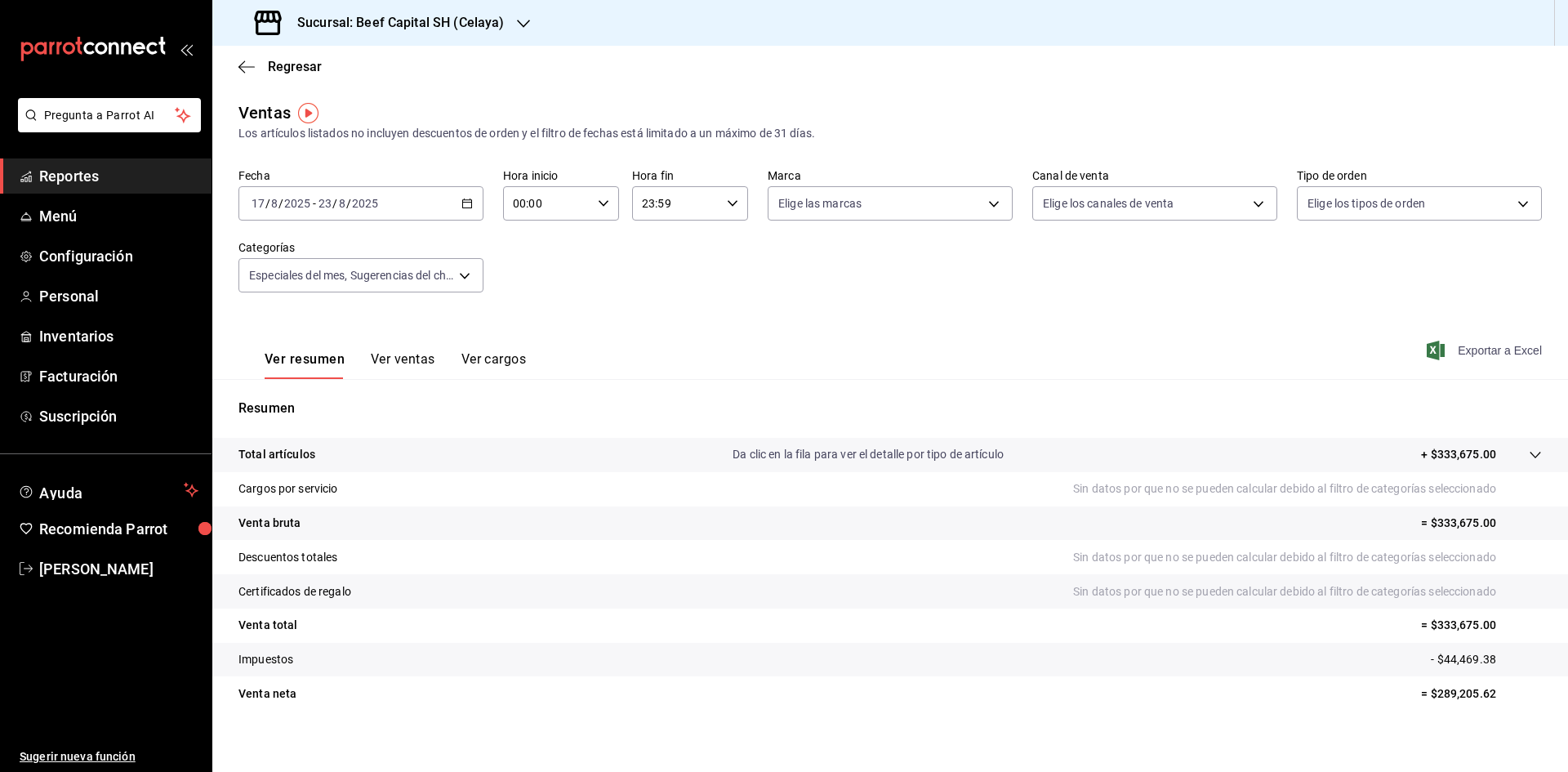
click at [1465, 350] on span "Exportar a Excel" at bounding box center [1486, 350] width 112 height 20
